Goal: Transaction & Acquisition: Book appointment/travel/reservation

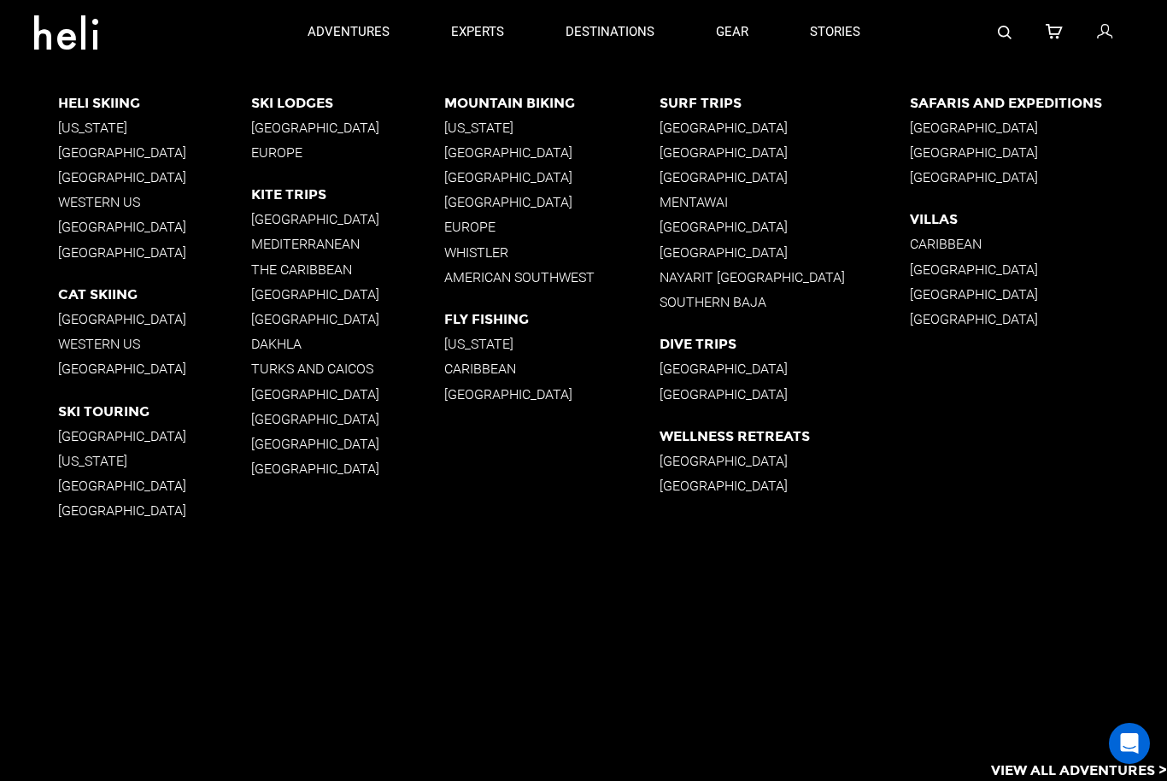
click at [471, 225] on p "Europe" at bounding box center [551, 228] width 215 height 16
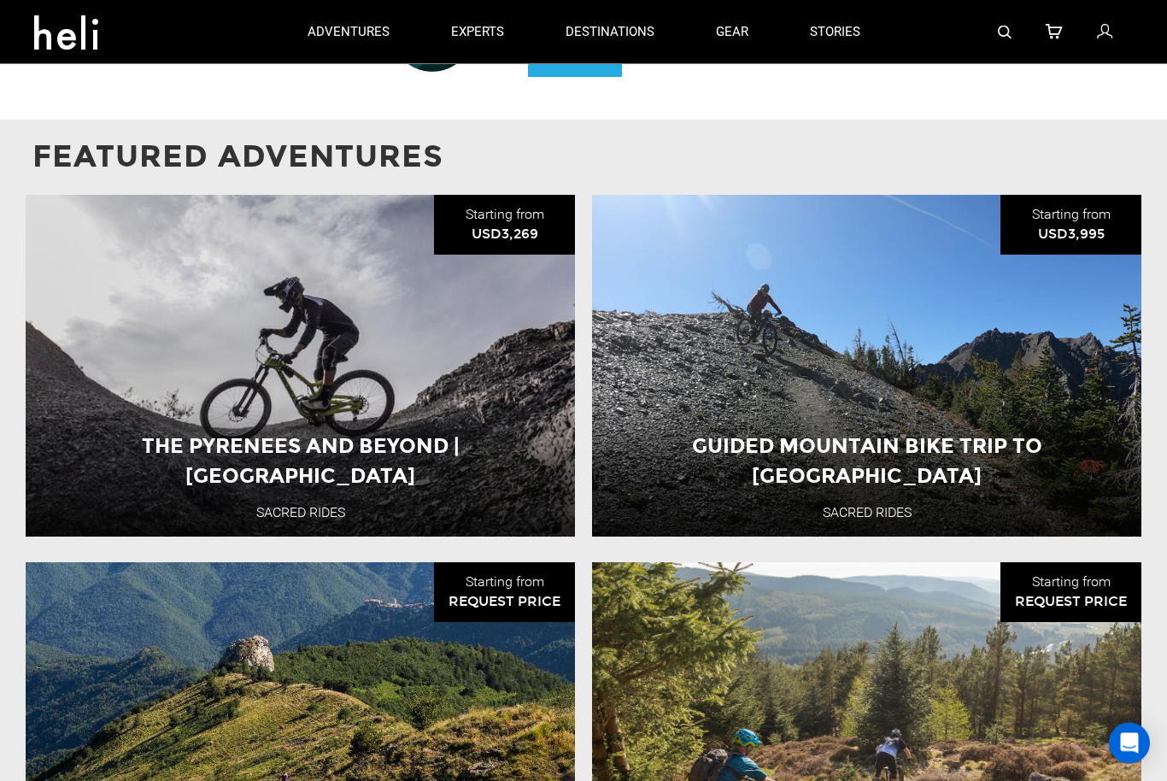
scroll to position [1659, 0]
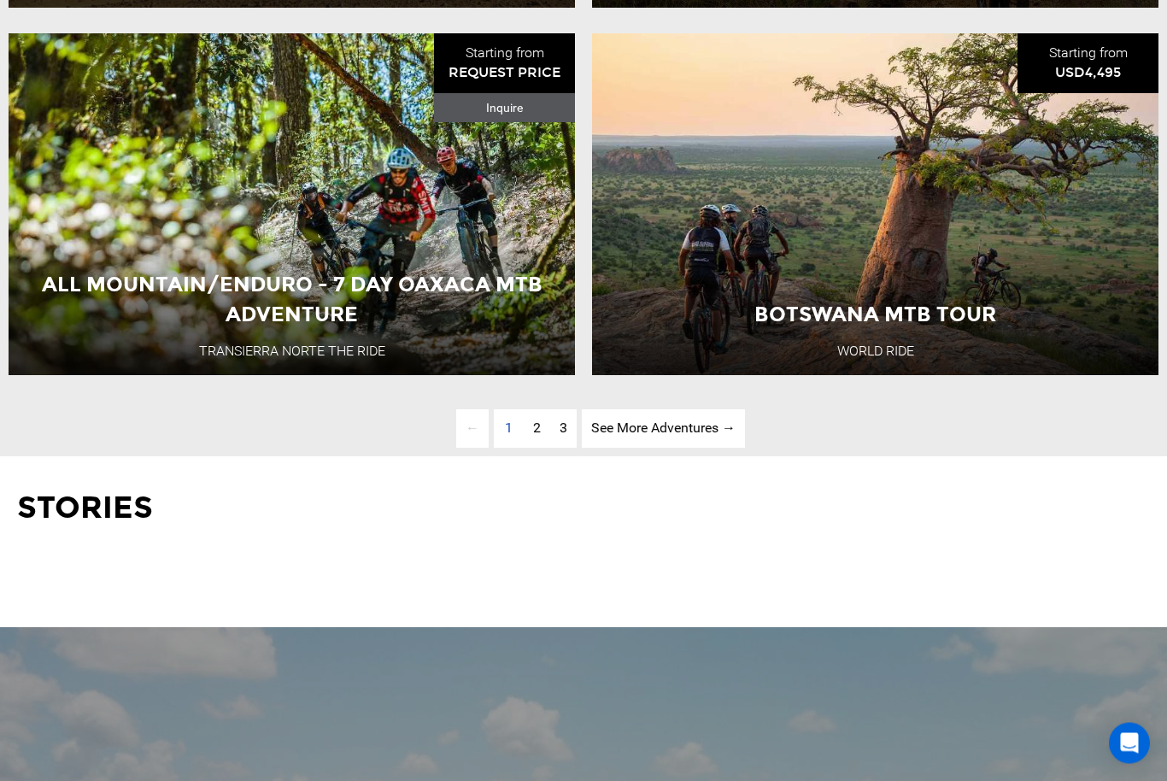
scroll to position [4473, 0]
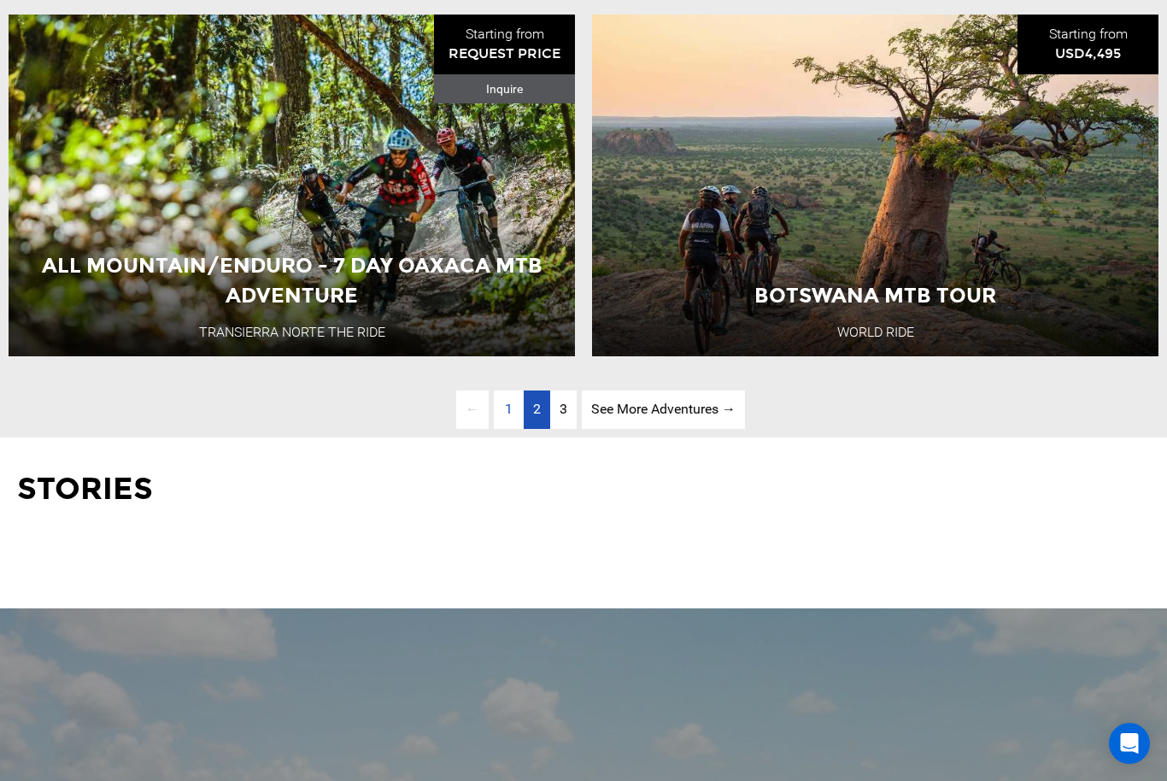
click at [524, 429] on link "page 2" at bounding box center [537, 409] width 26 height 38
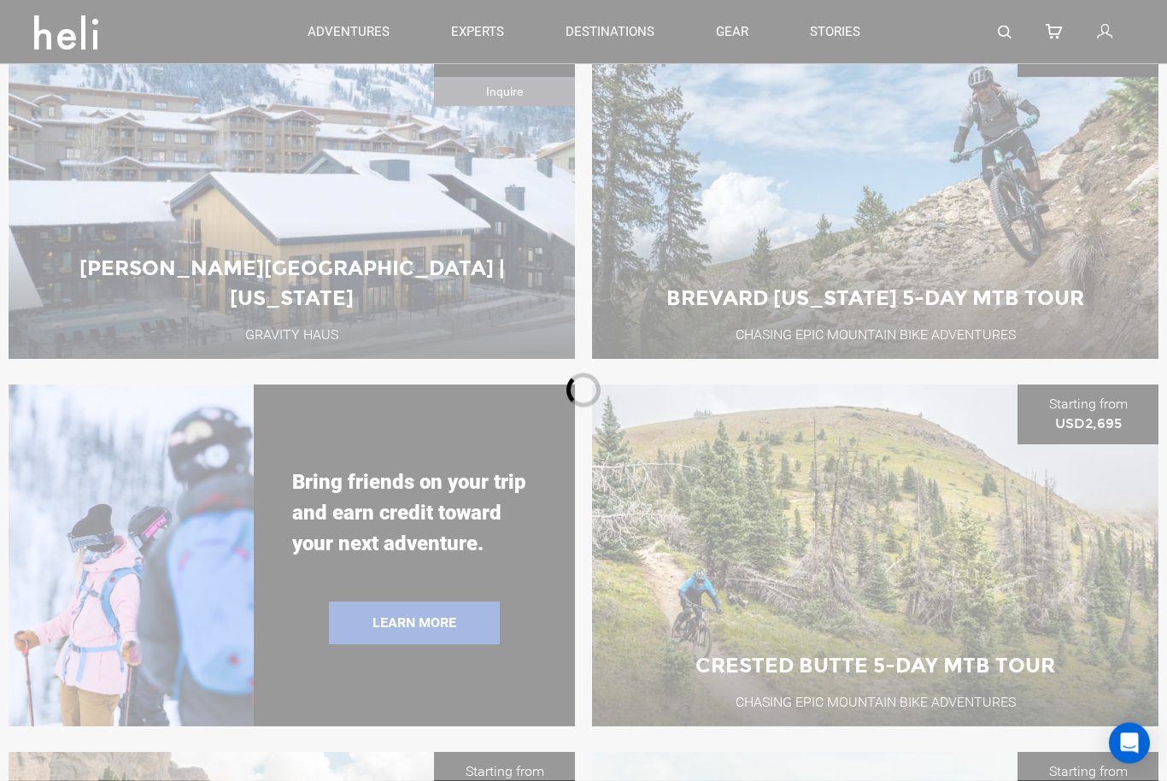
scroll to position [777, 0]
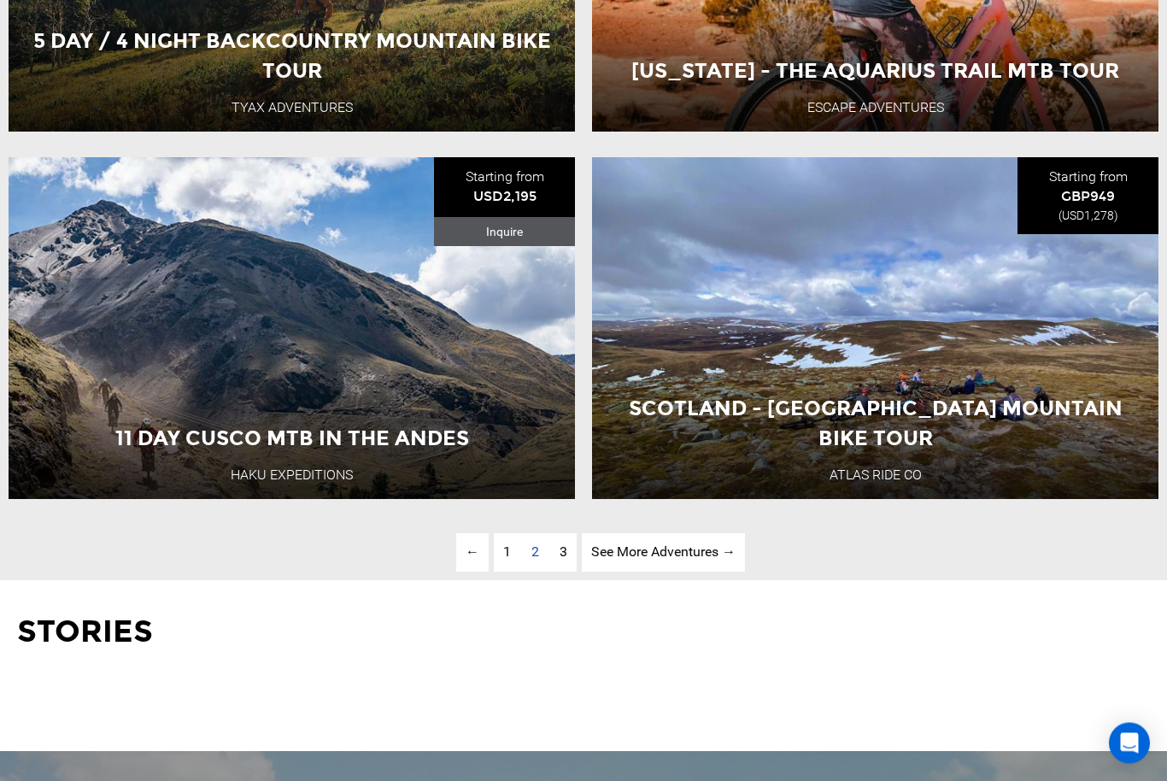
scroll to position [4331, 0]
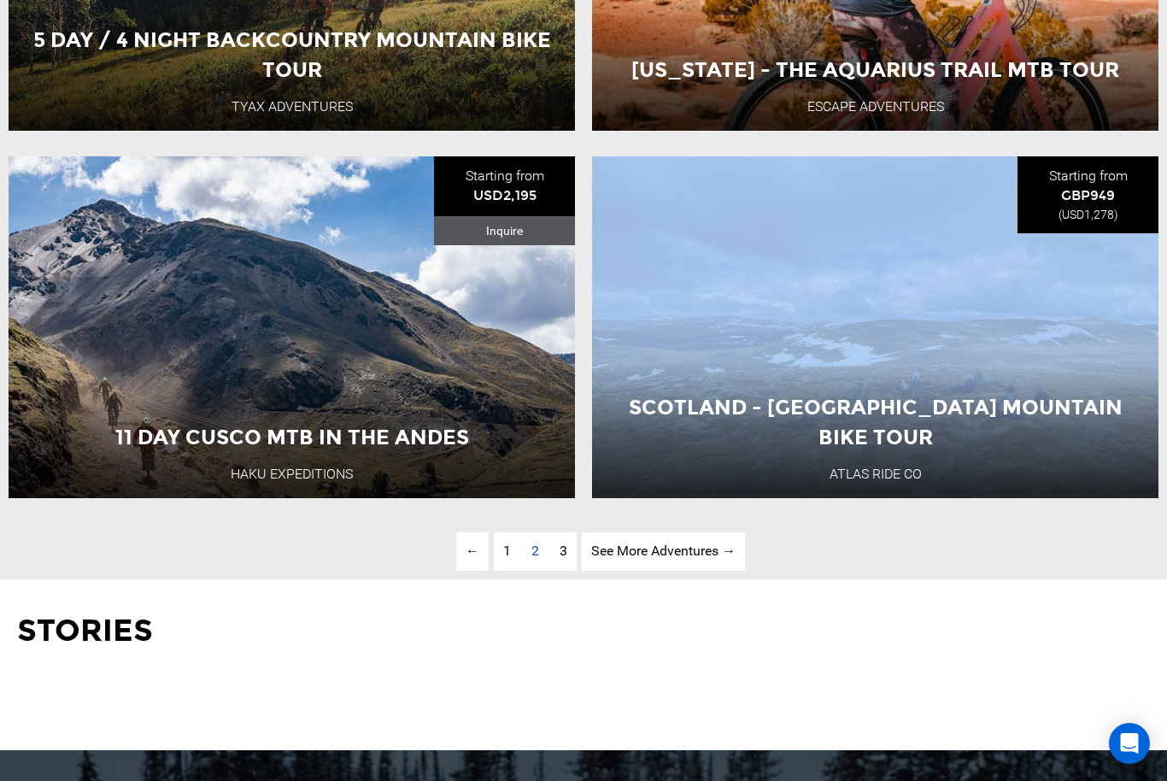
click at [1030, 696] on div "Stories" at bounding box center [583, 664] width 1167 height 171
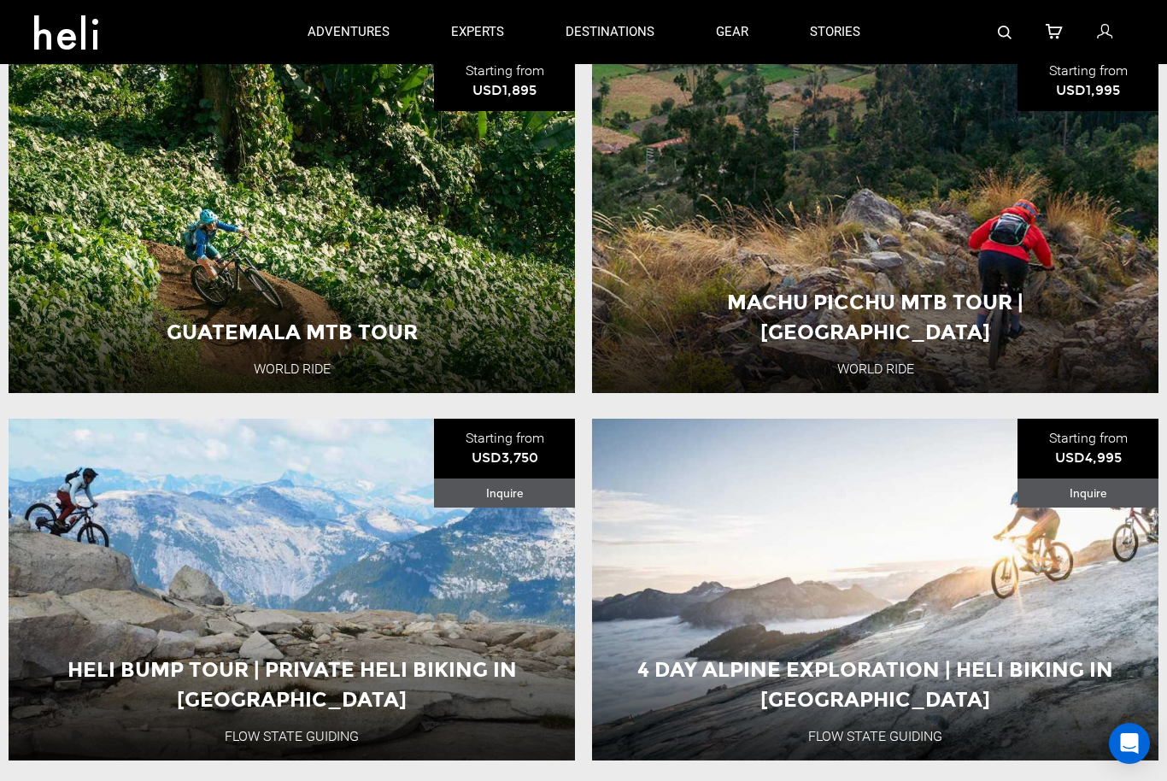
scroll to position [761, 0]
